Goal: Task Accomplishment & Management: Use online tool/utility

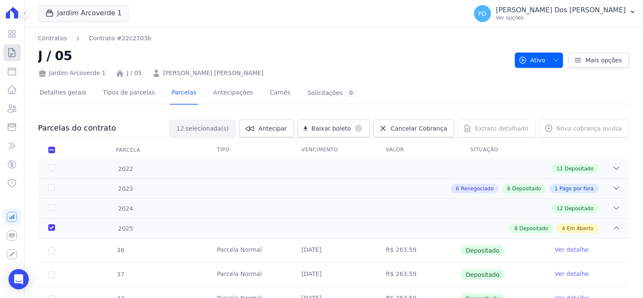
click at [14, 51] on icon at bounding box center [12, 52] width 10 height 10
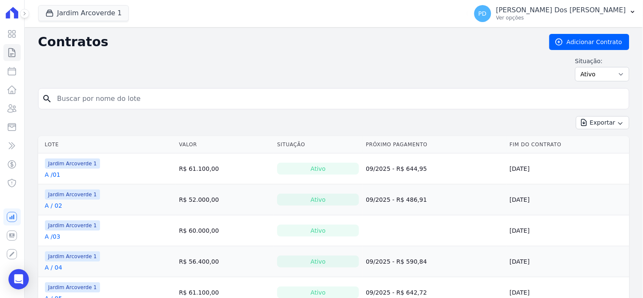
click at [211, 103] on input "search" at bounding box center [339, 98] width 574 height 17
type input "f / 05"
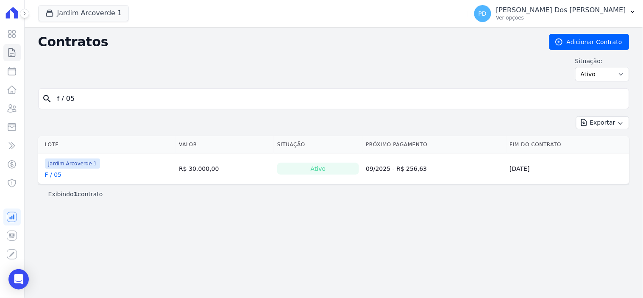
click at [48, 176] on link "F / 05" at bounding box center [53, 174] width 17 height 8
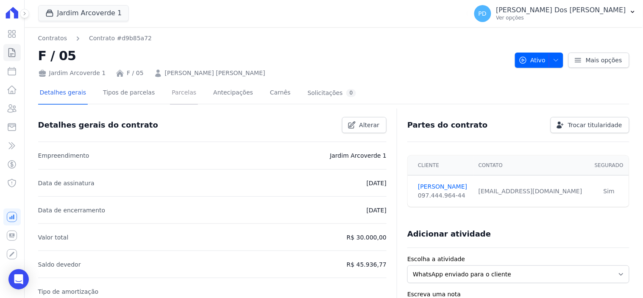
click at [176, 93] on link "Parcelas" at bounding box center [184, 93] width 28 height 22
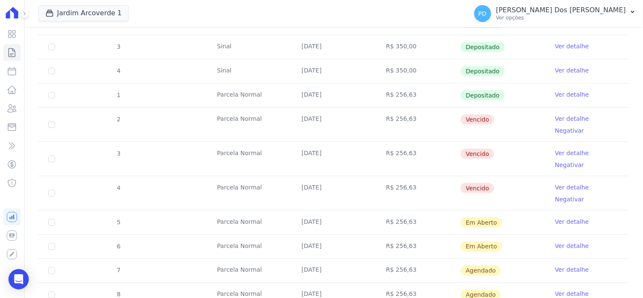
scroll to position [188, 0]
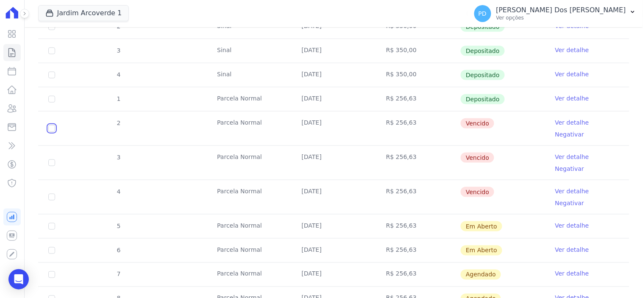
drag, startPoint x: 50, startPoint y: 123, endPoint x: 50, endPoint y: 133, distance: 9.8
click at [50, 125] on input "checkbox" at bounding box center [51, 128] width 7 height 7
checkbox input "true"
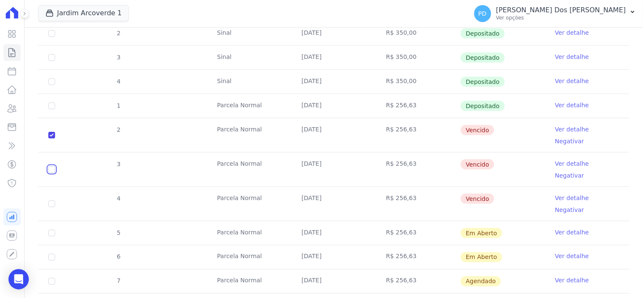
click at [51, 139] on input "checkbox" at bounding box center [51, 135] width 7 height 7
checkbox input "true"
click at [50, 139] on input "checkbox" at bounding box center [51, 135] width 7 height 7
checkbox input "true"
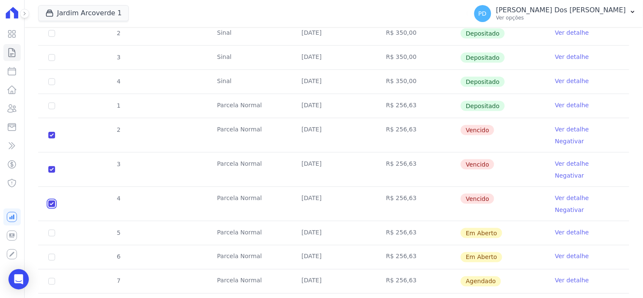
checkbox input "true"
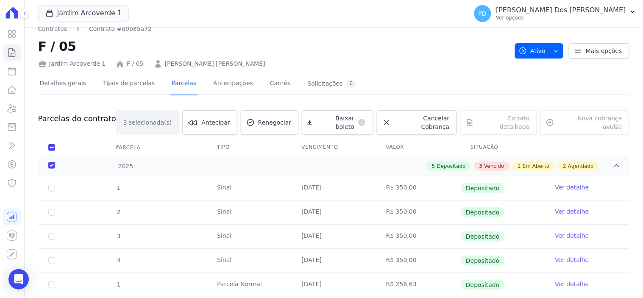
scroll to position [0, 0]
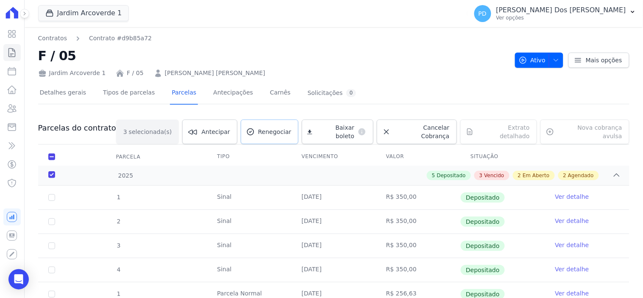
click at [290, 128] on span "Renegociar" at bounding box center [274, 132] width 33 height 8
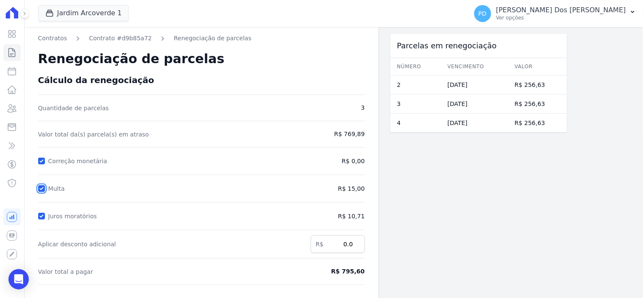
click at [39, 189] on input "Multa" at bounding box center [41, 188] width 7 height 7
click at [41, 191] on input "Multa" at bounding box center [41, 188] width 7 height 7
checkbox input "true"
click at [41, 214] on input "Juros moratórios" at bounding box center [41, 216] width 7 height 7
checkbox input "false"
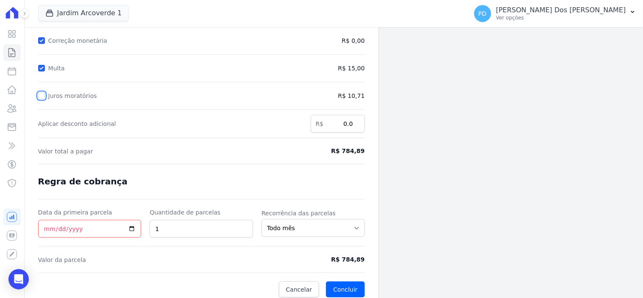
scroll to position [126, 0]
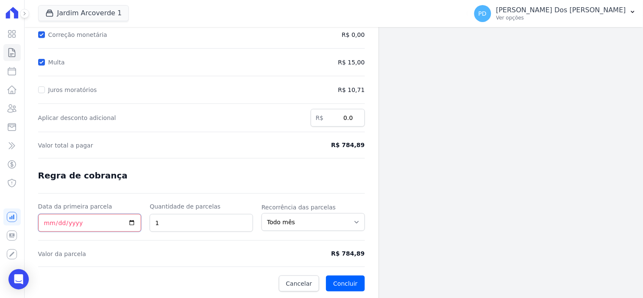
click at [46, 226] on input "Data da primeira parcela" at bounding box center [89, 223] width 103 height 18
click at [42, 60] on input "Multa" at bounding box center [41, 62] width 7 height 7
checkbox input "false"
click at [40, 88] on input "Juros moratórios" at bounding box center [41, 89] width 7 height 7
checkbox input "true"
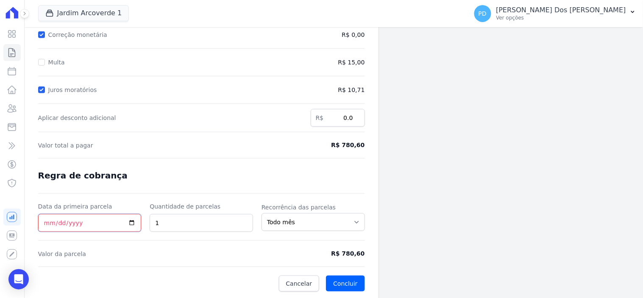
click at [42, 222] on input "Data da primeira parcela" at bounding box center [89, 223] width 103 height 18
type input "[DATE]"
click at [354, 286] on button "Concluir" at bounding box center [345, 284] width 39 height 16
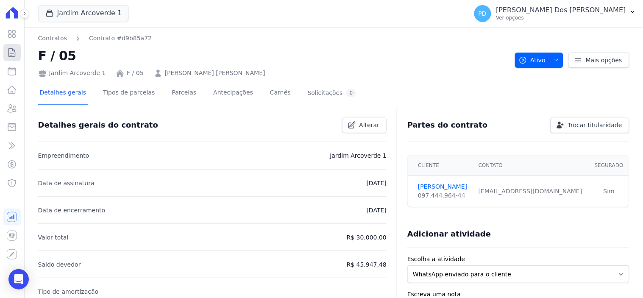
click at [12, 54] on icon at bounding box center [12, 52] width 10 height 10
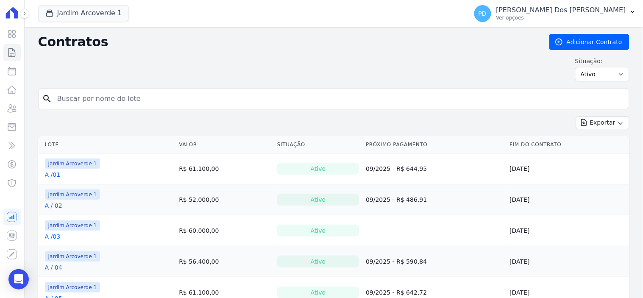
click at [136, 101] on input "search" at bounding box center [339, 98] width 574 height 17
type input "i / 10"
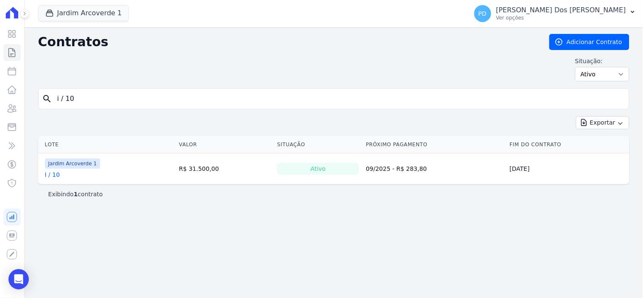
click at [54, 177] on link "I / 10" at bounding box center [52, 174] width 15 height 8
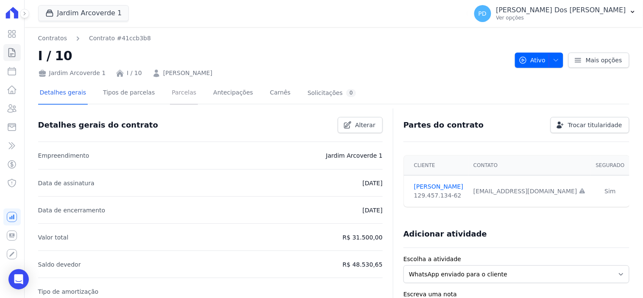
click at [177, 93] on link "Parcelas" at bounding box center [184, 93] width 28 height 22
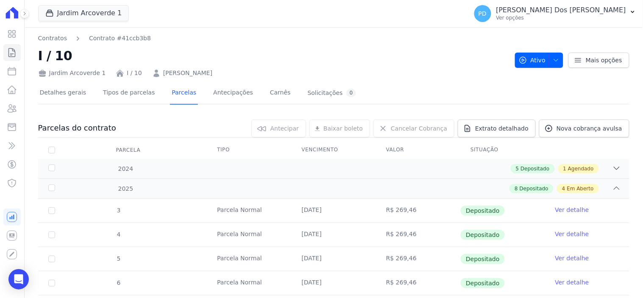
drag, startPoint x: 225, startPoint y: 77, endPoint x: 142, endPoint y: 73, distance: 82.3
click at [142, 73] on div "Jardim Arcoverde 1 I / 10 [PERSON_NAME]" at bounding box center [273, 71] width 470 height 12
copy link "[PERSON_NAME]"
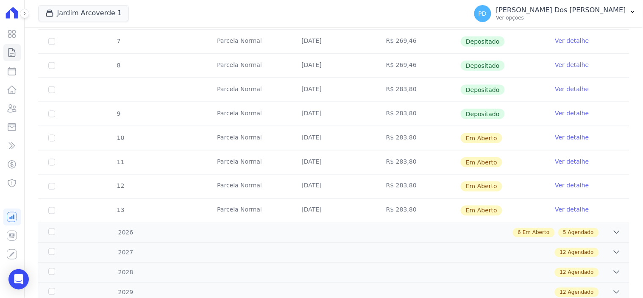
scroll to position [282, 0]
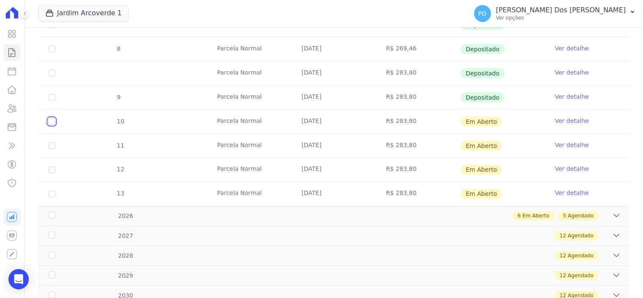
click at [49, 121] on input "checkbox" at bounding box center [51, 121] width 7 height 7
checkbox input "true"
click at [51, 125] on input "checkbox" at bounding box center [51, 121] width 7 height 7
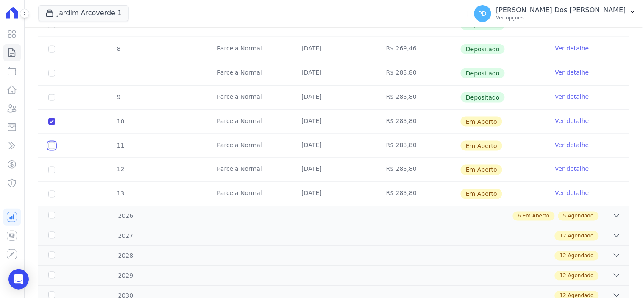
checkbox input "true"
click at [49, 125] on input "checkbox" at bounding box center [51, 121] width 7 height 7
checkbox input "true"
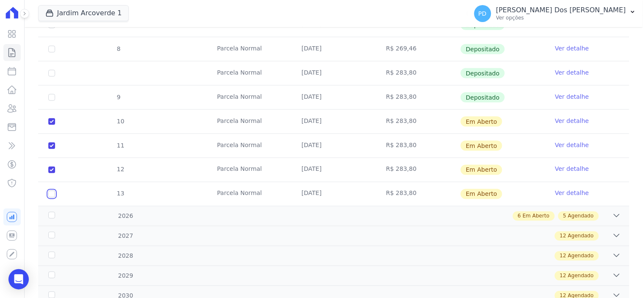
click at [51, 125] on input "checkbox" at bounding box center [51, 121] width 7 height 7
checkbox input "true"
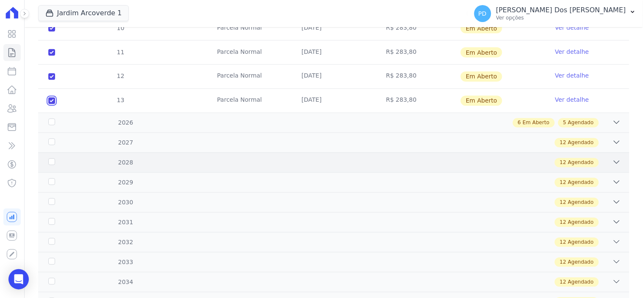
scroll to position [377, 0]
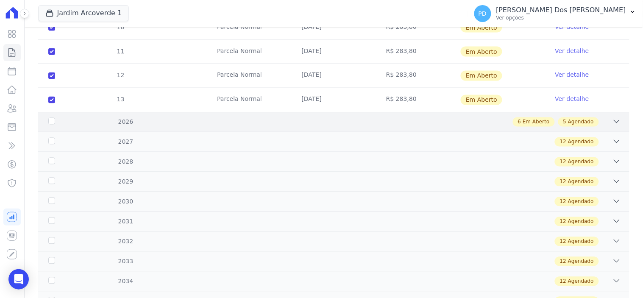
click at [51, 121] on div "2026" at bounding box center [73, 122] width 53 height 9
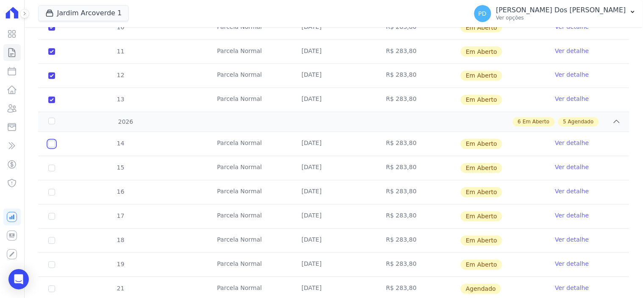
click at [52, 145] on input "checkbox" at bounding box center [51, 144] width 7 height 7
checkbox input "true"
click at [50, 148] on input "checkbox" at bounding box center [51, 144] width 7 height 7
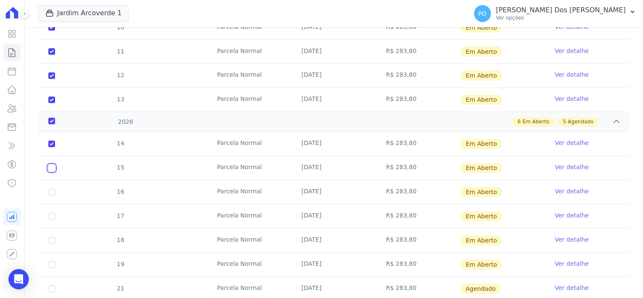
checkbox input "true"
click at [50, 148] on input "checkbox" at bounding box center [51, 144] width 7 height 7
checkbox input "true"
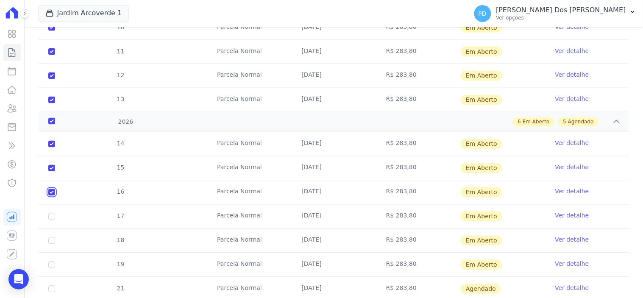
checkbox input "true"
click at [50, 148] on input "checkbox" at bounding box center [51, 144] width 7 height 7
checkbox input "true"
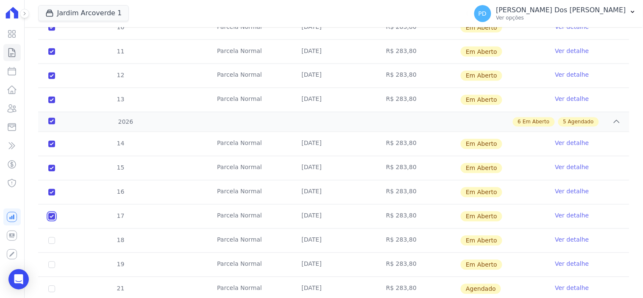
checkbox input "true"
click at [50, 148] on input "checkbox" at bounding box center [51, 144] width 7 height 7
checkbox input "true"
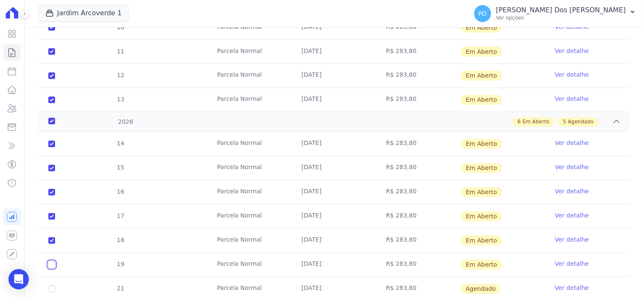
click at [51, 148] on input "checkbox" at bounding box center [51, 144] width 7 height 7
checkbox input "true"
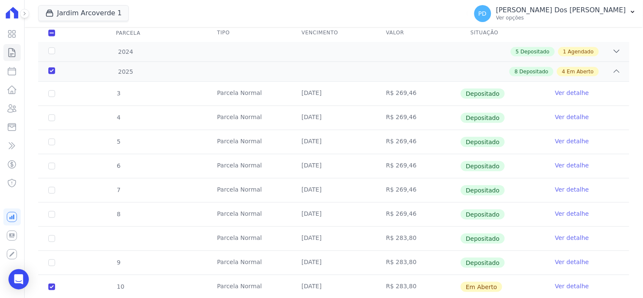
scroll to position [47, 0]
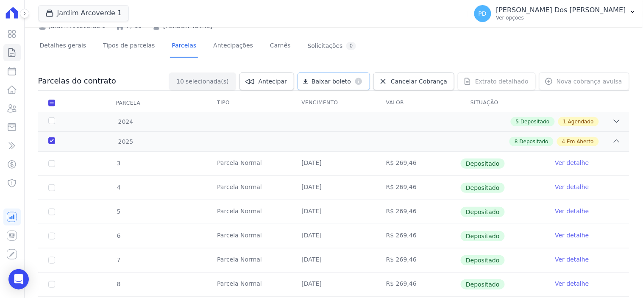
click at [343, 78] on span "Baixar boleto" at bounding box center [331, 81] width 39 height 8
click at [635, 15] on button "PD [PERSON_NAME] Dos [PERSON_NAME] Ver opções" at bounding box center [556, 14] width 176 height 24
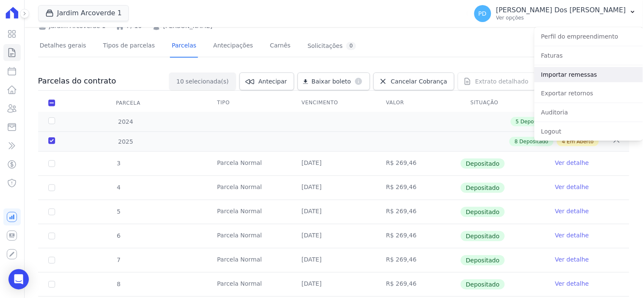
click at [575, 71] on link "Importar remessas" at bounding box center [589, 74] width 109 height 15
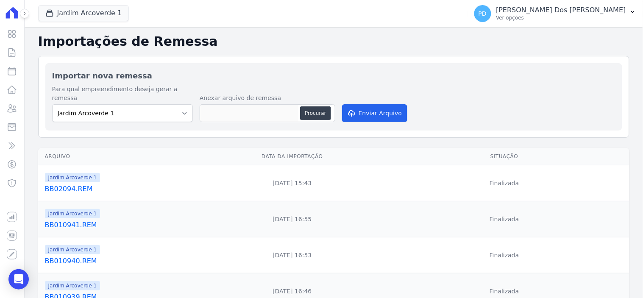
drag, startPoint x: 639, startPoint y: 0, endPoint x: 285, endPoint y: 65, distance: 360.8
click at [285, 65] on div "Importar nova remessa Para qual empreendimento deseja gerar a remessa [GEOGRAPH…" at bounding box center [333, 96] width 577 height 67
click at [323, 106] on button "Procurar" at bounding box center [315, 113] width 31 height 14
type input "BB03093.REM"
click at [383, 104] on button "Enviar Arquivo" at bounding box center [374, 113] width 65 height 18
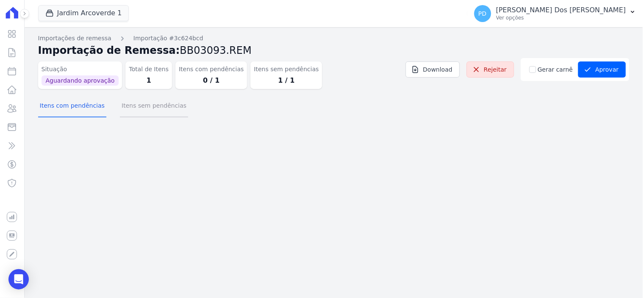
click at [148, 103] on button "Itens sem pendências" at bounding box center [154, 106] width 68 height 22
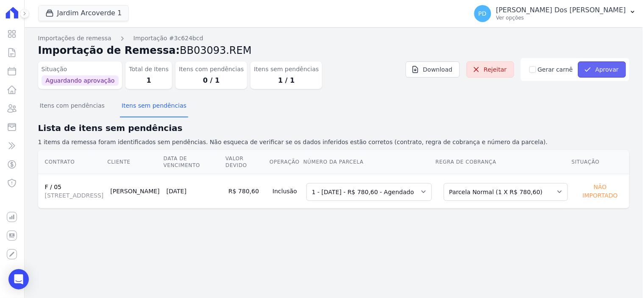
click at [608, 68] on button "Aprovar" at bounding box center [602, 69] width 48 height 16
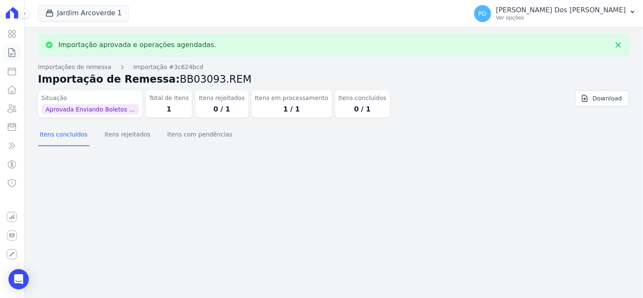
click at [11, 51] on icon at bounding box center [12, 52] width 10 height 10
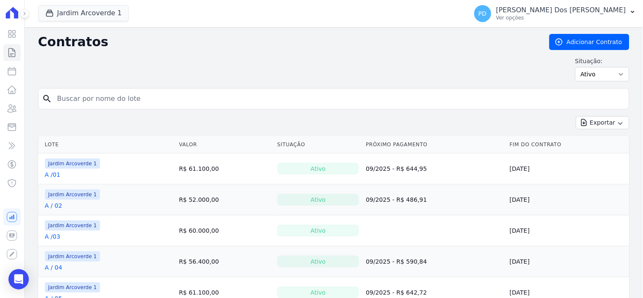
click at [142, 95] on input "search" at bounding box center [339, 98] width 574 height 17
type input "f / 05"
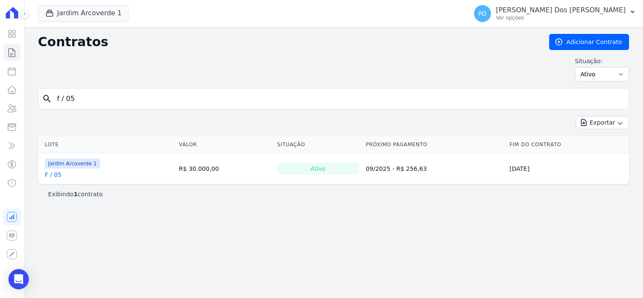
click at [53, 176] on link "F / 05" at bounding box center [53, 174] width 17 height 8
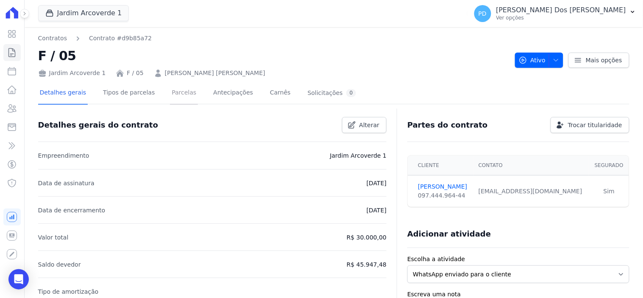
click at [176, 92] on link "Parcelas" at bounding box center [184, 93] width 28 height 22
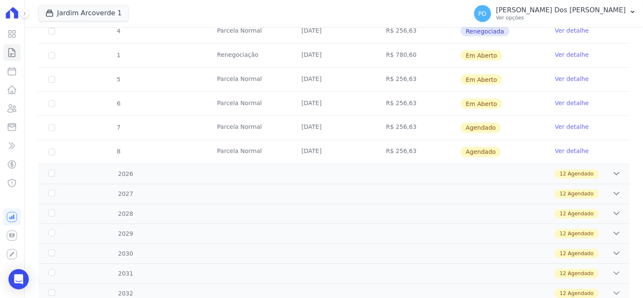
scroll to position [329, 0]
click at [559, 50] on link "Ver detalhe" at bounding box center [572, 54] width 34 height 8
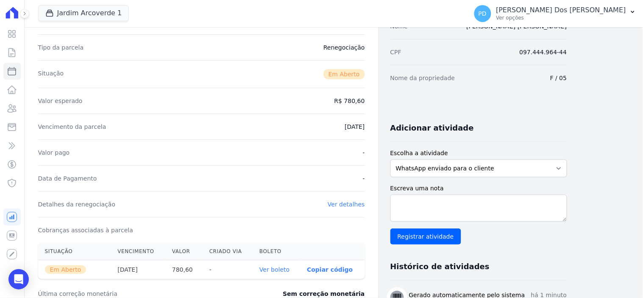
scroll to position [94, 0]
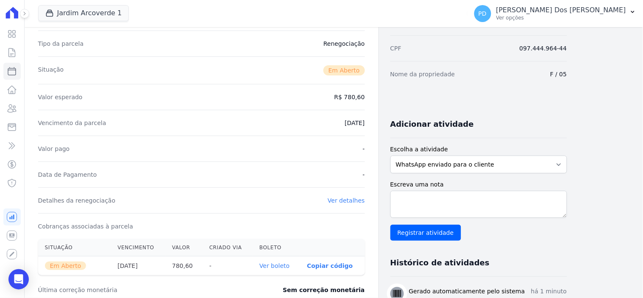
click at [281, 266] on link "Ver boleto" at bounding box center [274, 265] width 30 height 7
